Goal: Task Accomplishment & Management: Complete application form

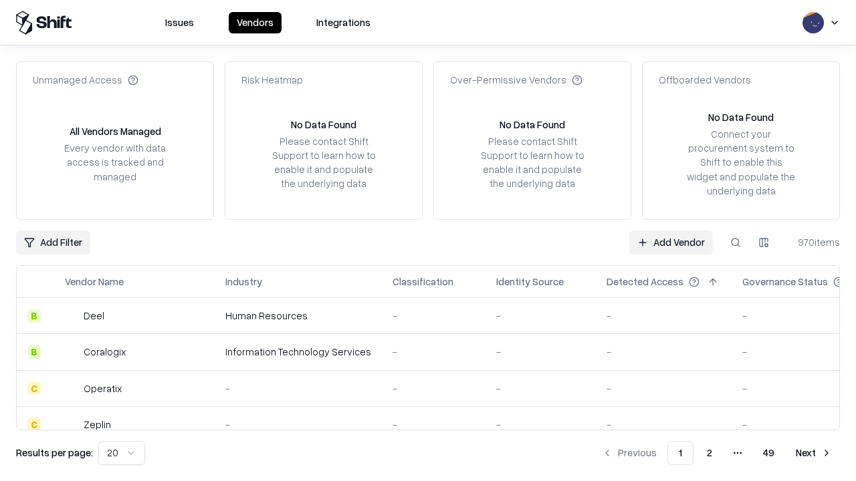
click at [670, 242] on link "Add Vendor" at bounding box center [671, 243] width 84 height 24
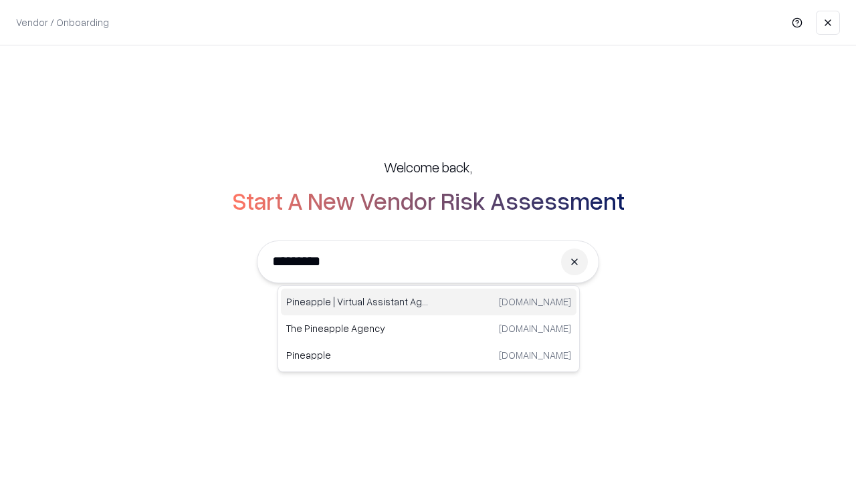
click at [428, 302] on div "Pineapple | Virtual Assistant Agency [DOMAIN_NAME]" at bounding box center [428, 302] width 295 height 27
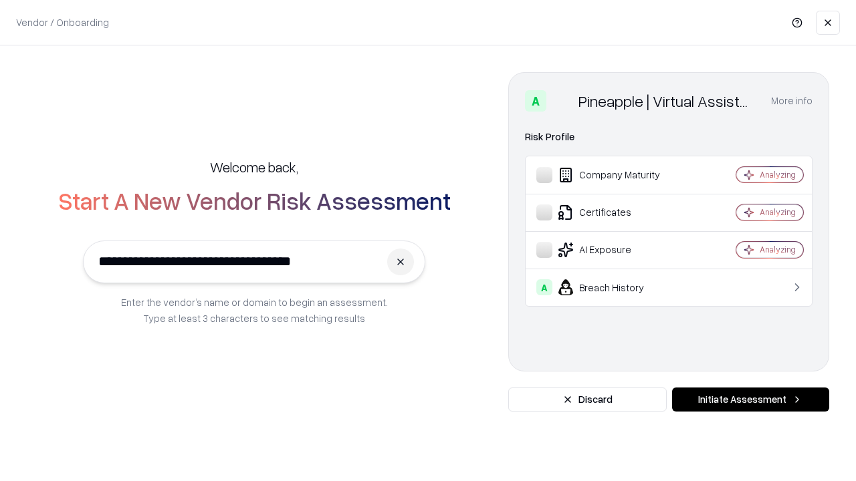
type input "**********"
click at [750, 400] on button "Initiate Assessment" at bounding box center [750, 400] width 157 height 24
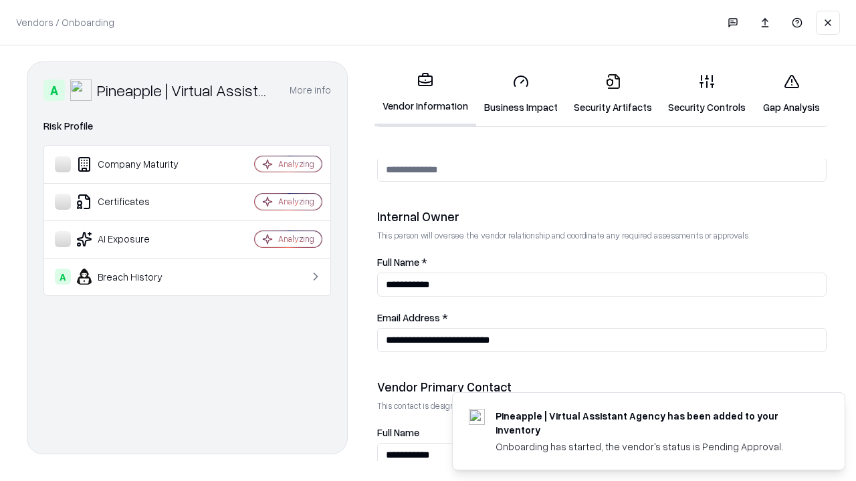
scroll to position [692, 0]
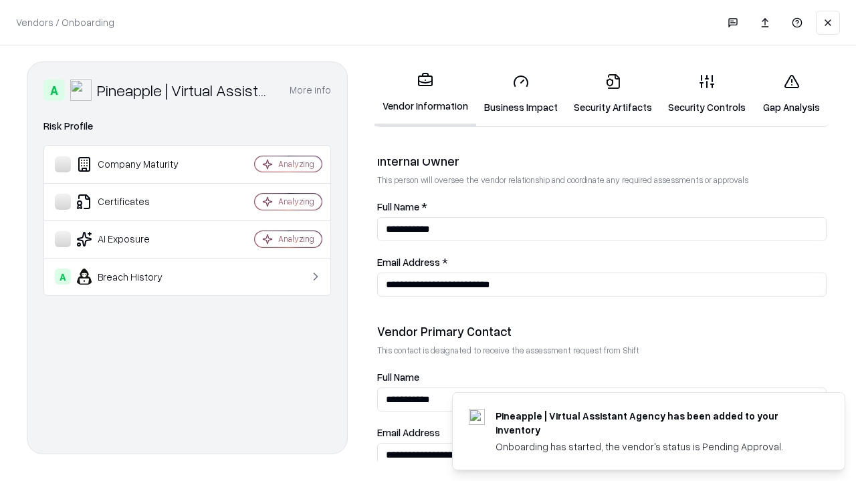
click at [521, 94] on link "Business Impact" at bounding box center [521, 94] width 90 height 62
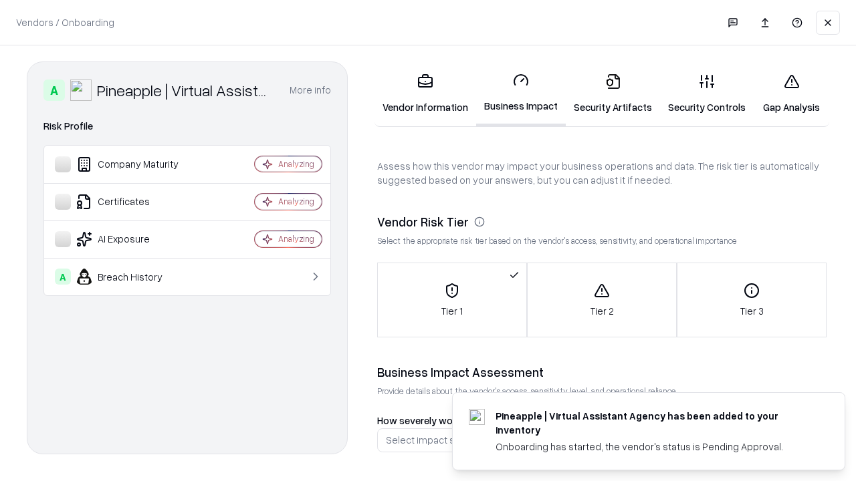
click at [612, 94] on link "Security Artifacts" at bounding box center [612, 94] width 94 height 62
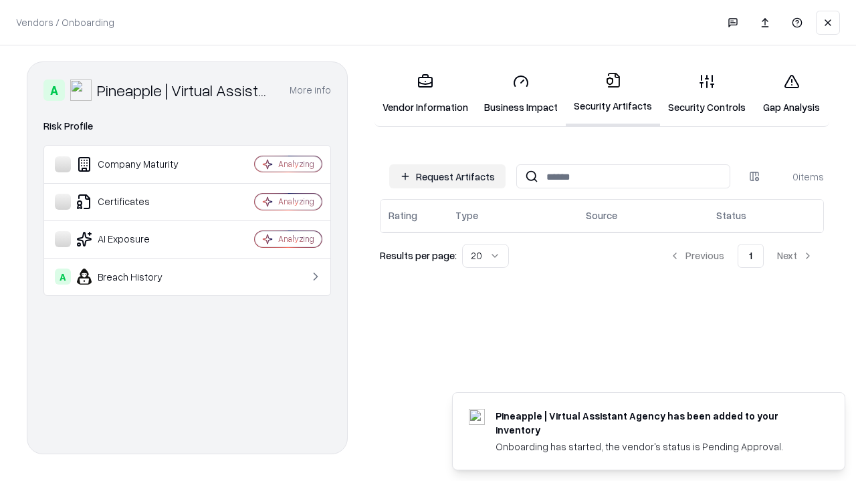
click at [447, 176] on button "Request Artifacts" at bounding box center [447, 176] width 116 height 24
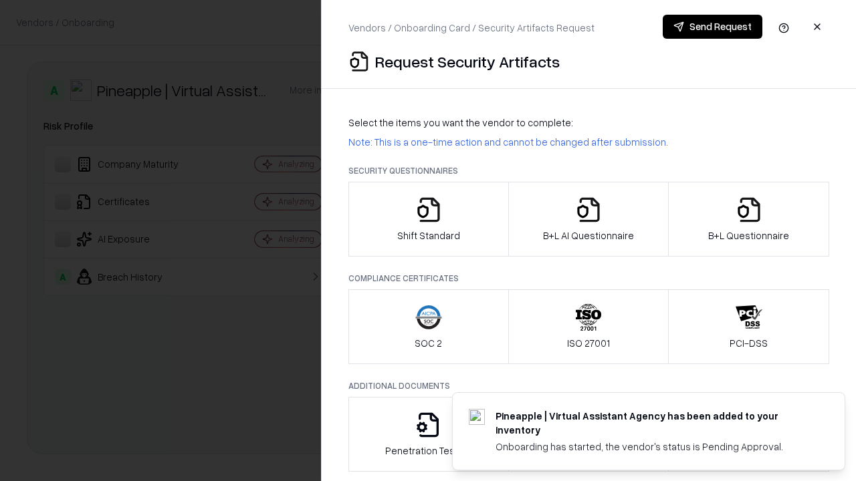
click at [428, 219] on icon "button" at bounding box center [428, 210] width 27 height 27
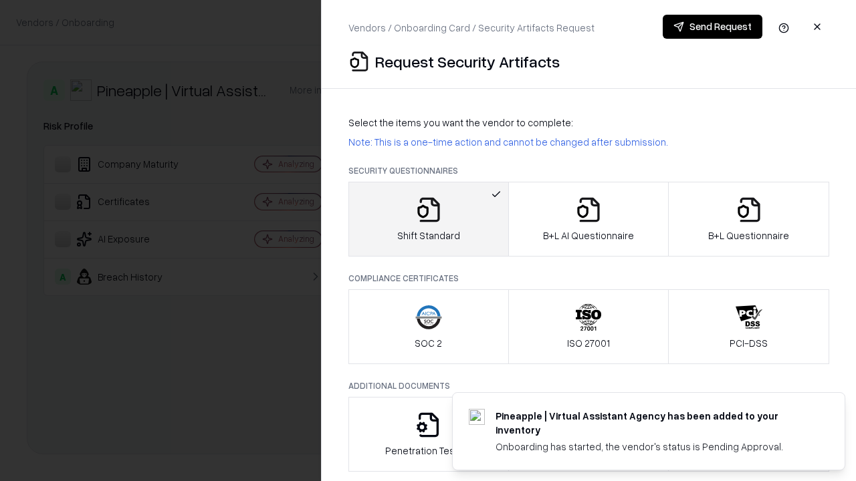
click at [712, 27] on button "Send Request" at bounding box center [712, 27] width 100 height 24
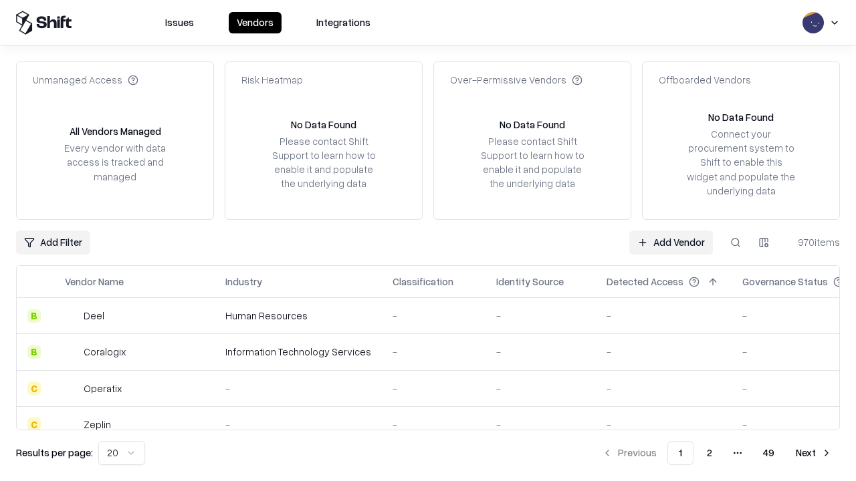
click at [735, 242] on button at bounding box center [735, 243] width 24 height 24
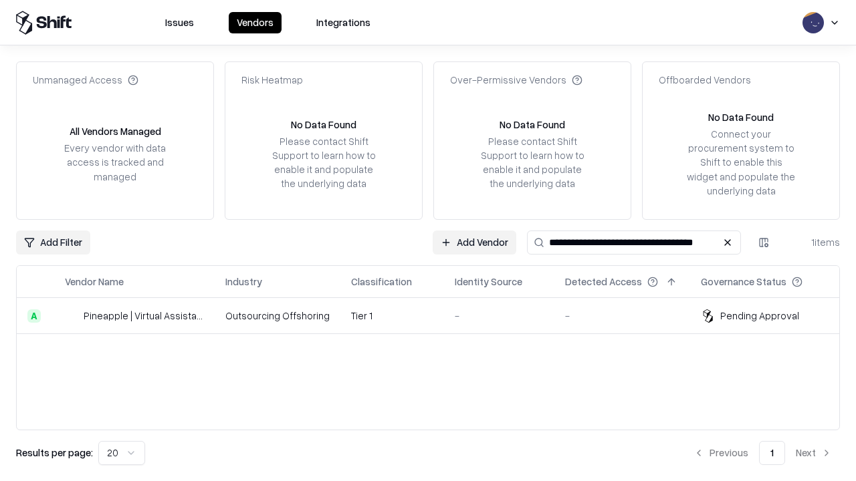
type input "**********"
click at [436, 315] on td "Tier 1" at bounding box center [392, 316] width 104 height 36
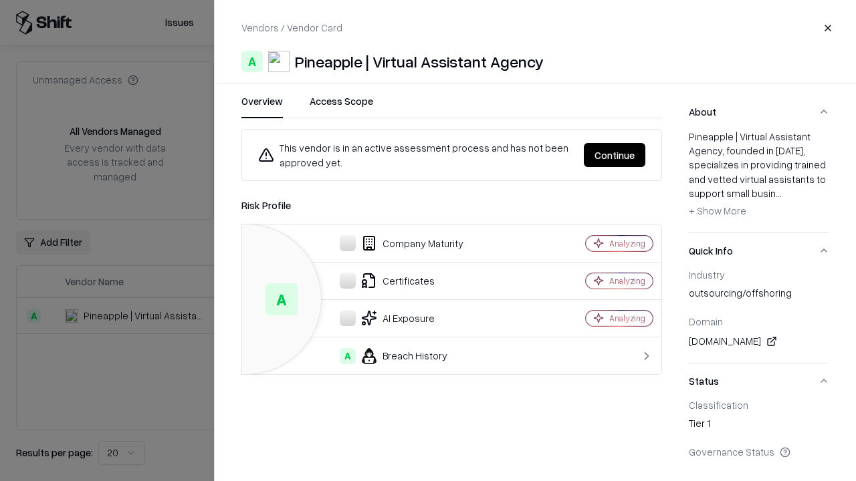
click at [614, 155] on button "Continue" at bounding box center [614, 155] width 61 height 24
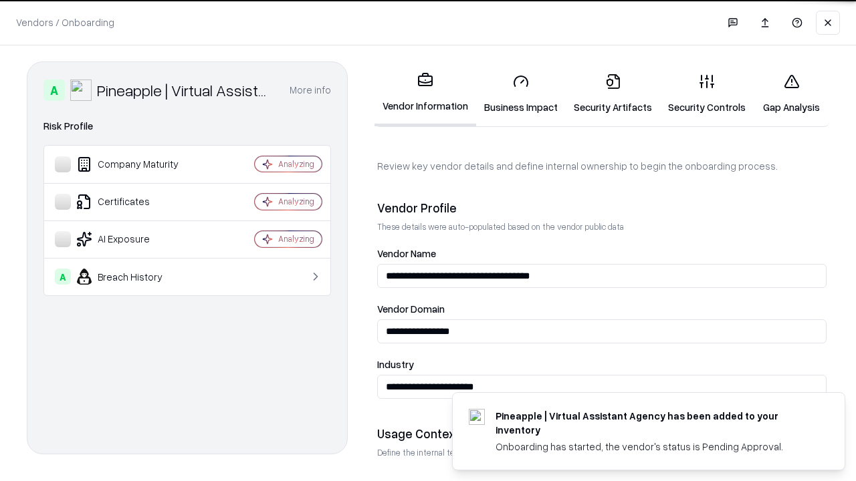
click at [612, 94] on link "Security Artifacts" at bounding box center [612, 94] width 94 height 62
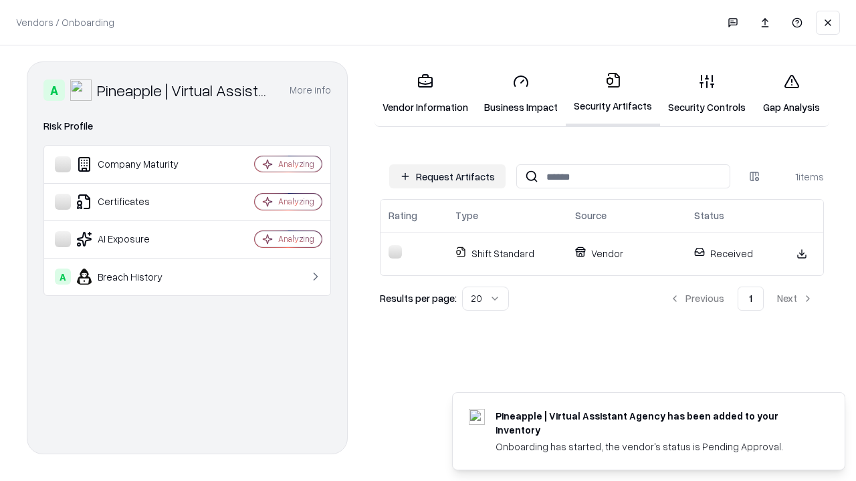
click at [791, 94] on link "Gap Analysis" at bounding box center [791, 94] width 76 height 62
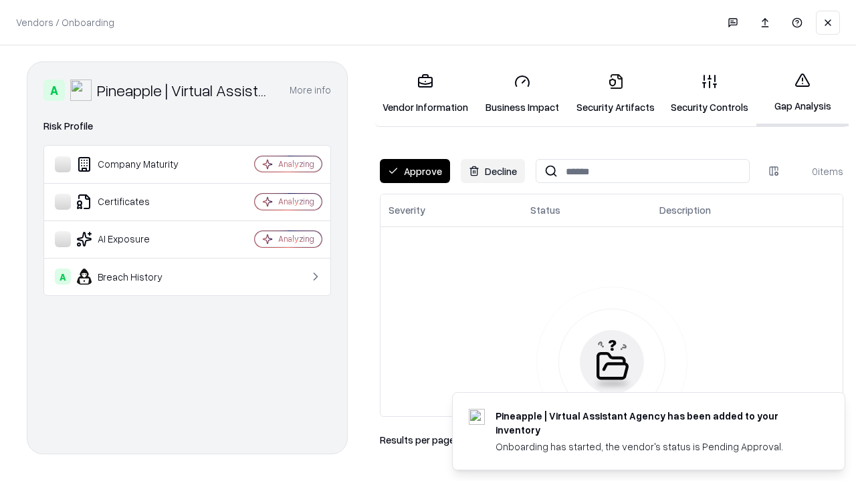
click at [414, 171] on button "Approve" at bounding box center [415, 171] width 70 height 24
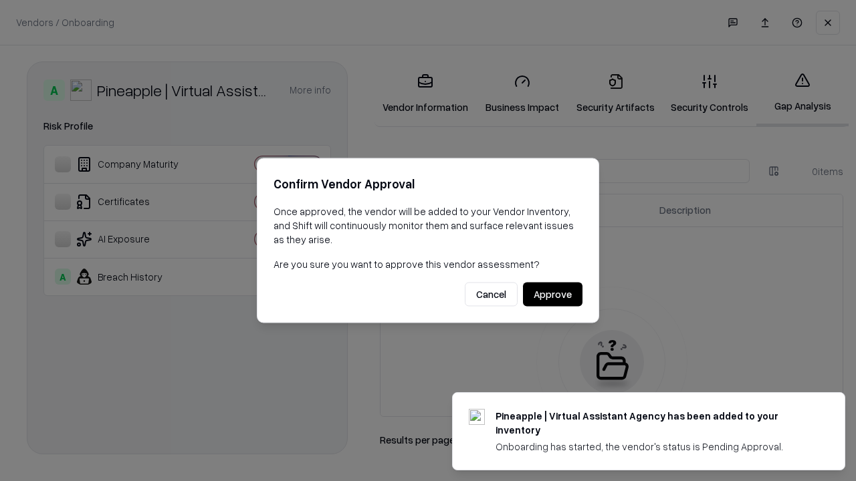
click at [552, 294] on button "Approve" at bounding box center [552, 295] width 59 height 24
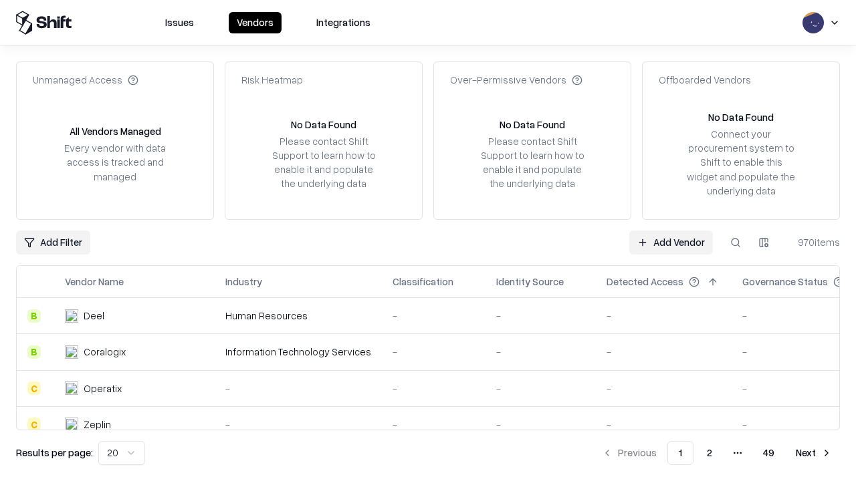
type input "**********"
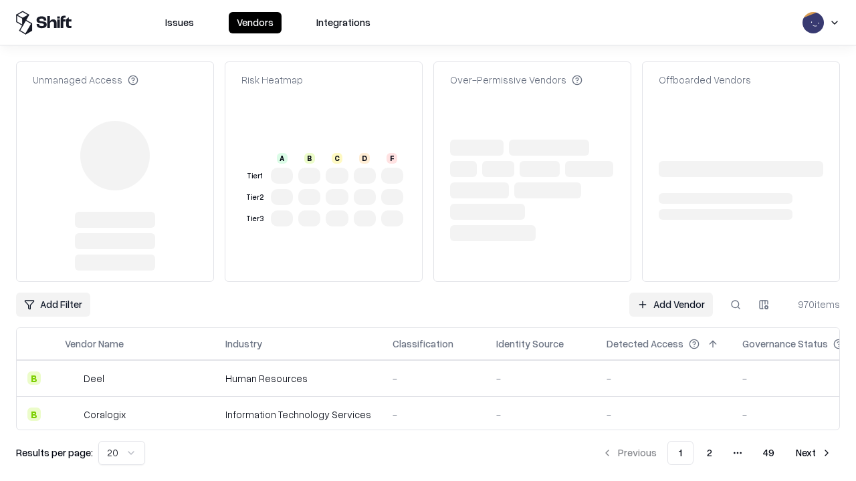
click at [670, 293] on link "Add Vendor" at bounding box center [671, 305] width 84 height 24
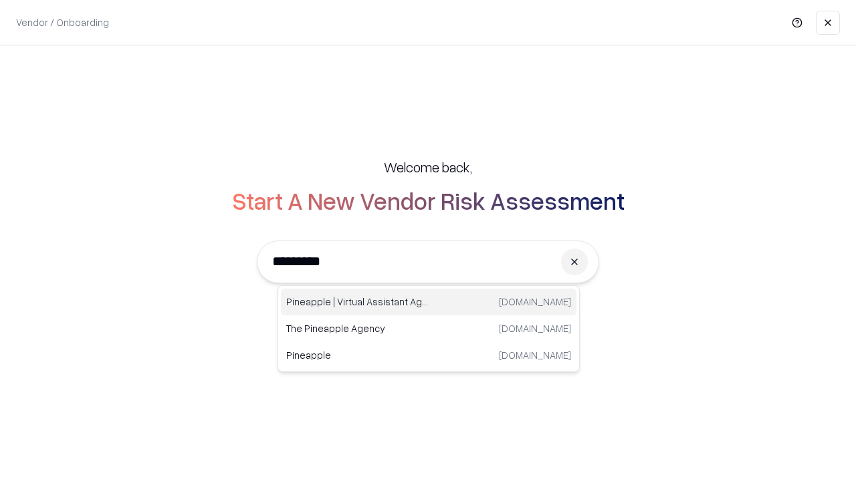
click at [428, 302] on div "Pineapple | Virtual Assistant Agency [DOMAIN_NAME]" at bounding box center [428, 302] width 295 height 27
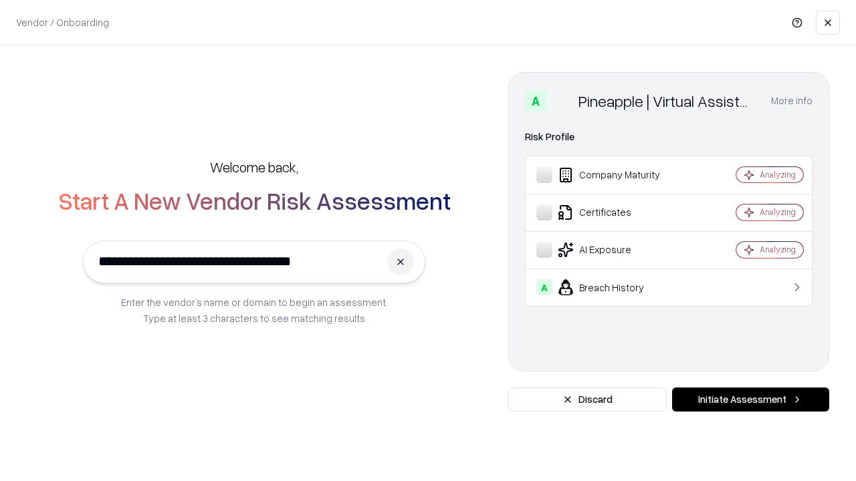
type input "**********"
click at [750, 400] on button "Initiate Assessment" at bounding box center [750, 400] width 157 height 24
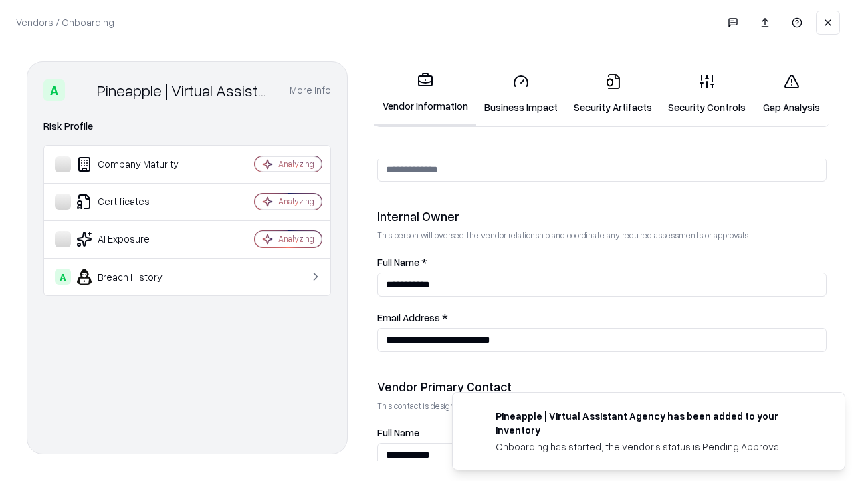
scroll to position [692, 0]
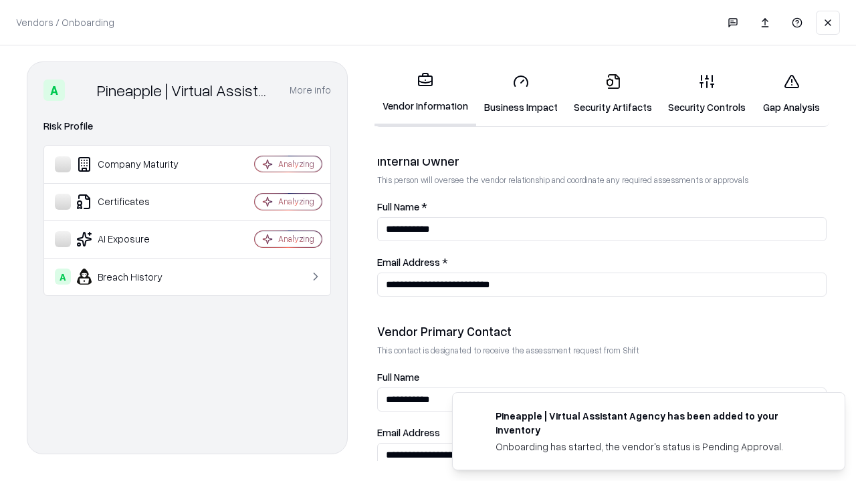
click at [791, 94] on link "Gap Analysis" at bounding box center [791, 94] width 76 height 62
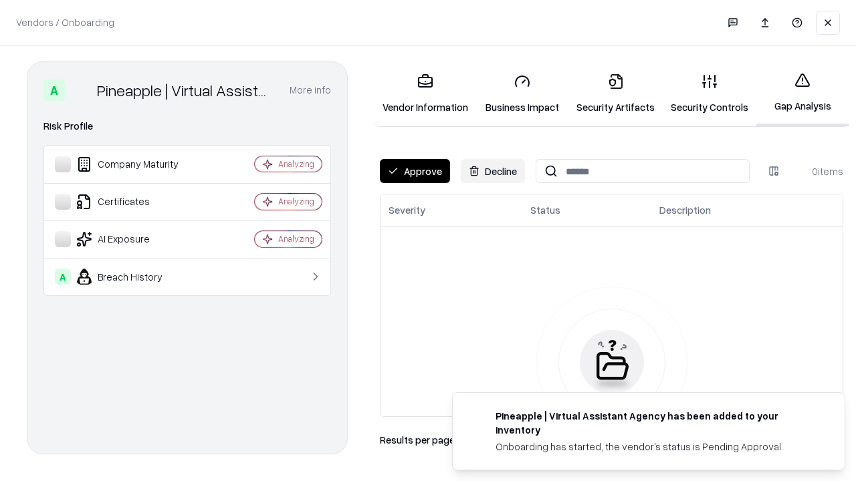
click at [414, 171] on button "Approve" at bounding box center [415, 171] width 70 height 24
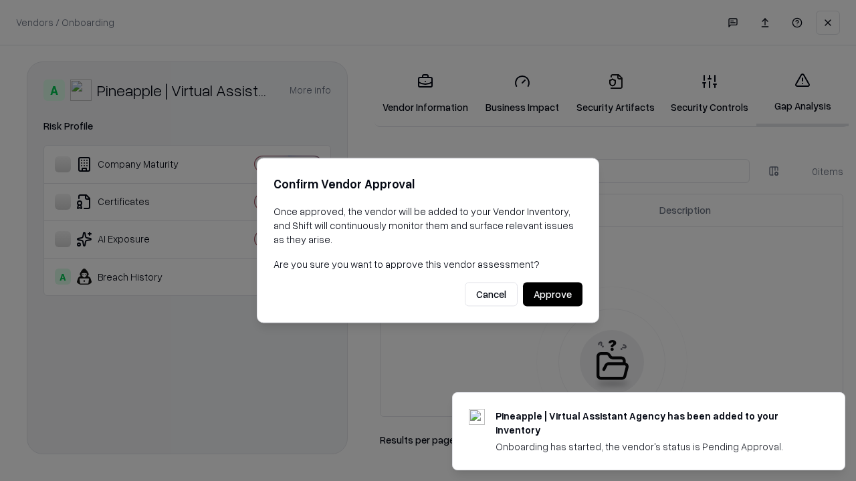
click at [552, 294] on button "Approve" at bounding box center [552, 295] width 59 height 24
